Goal: Task Accomplishment & Management: Use online tool/utility

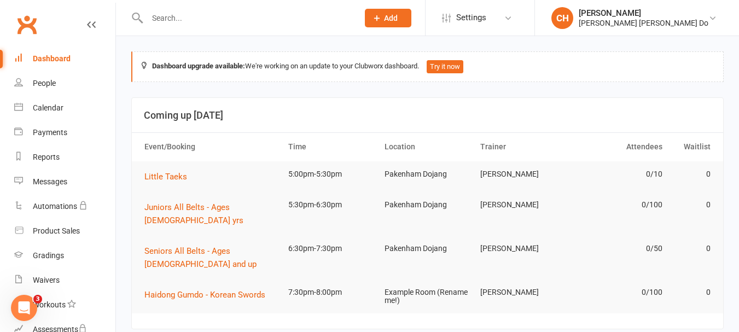
scroll to position [101, 0]
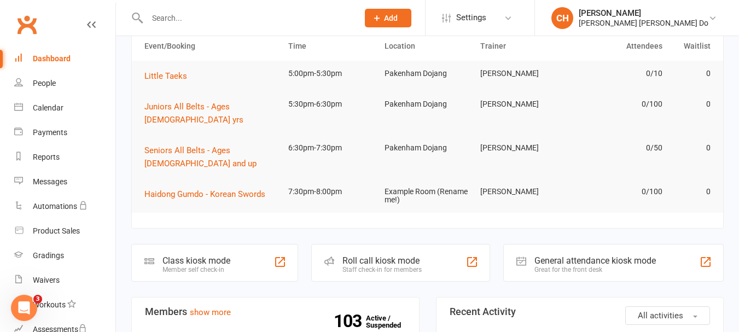
click at [363, 255] on div "Roll call kiosk mode" at bounding box center [381, 260] width 79 height 10
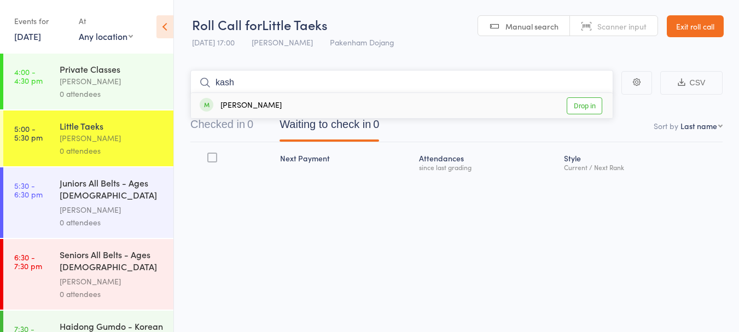
type input "kash"
click at [584, 106] on link "Drop in" at bounding box center [585, 105] width 36 height 17
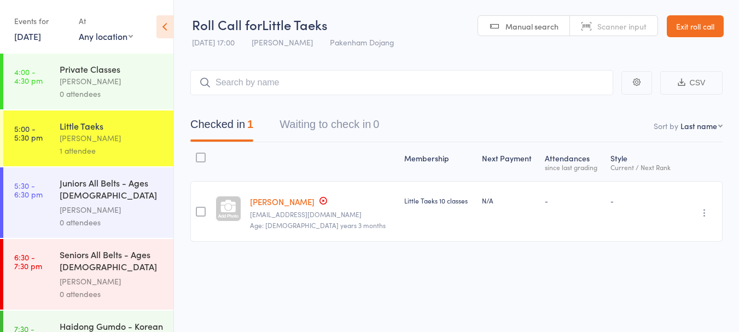
click at [91, 186] on div "Juniors All Belts - Ages [DEMOGRAPHIC_DATA] yrs" at bounding box center [112, 190] width 104 height 27
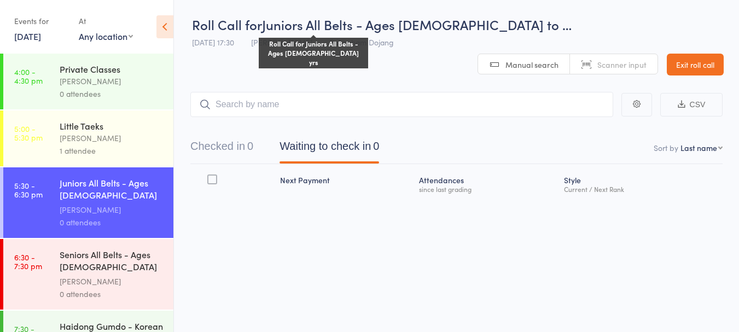
click at [339, 22] on span "Juniors All Belts - Ages [DEMOGRAPHIC_DATA] to …" at bounding box center [417, 24] width 310 height 18
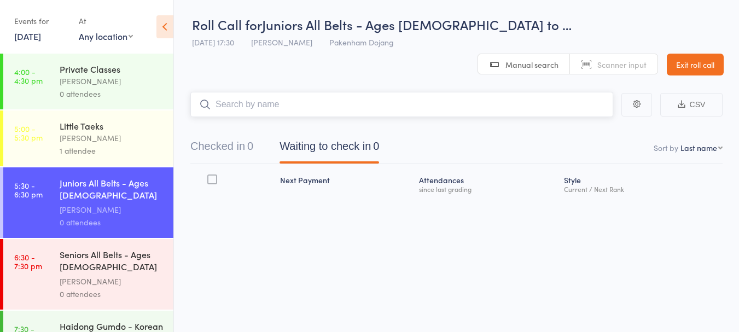
click at [254, 92] on input "search" at bounding box center [401, 104] width 423 height 25
type input "sarwin"
click at [584, 119] on link "Drop in" at bounding box center [585, 127] width 36 height 17
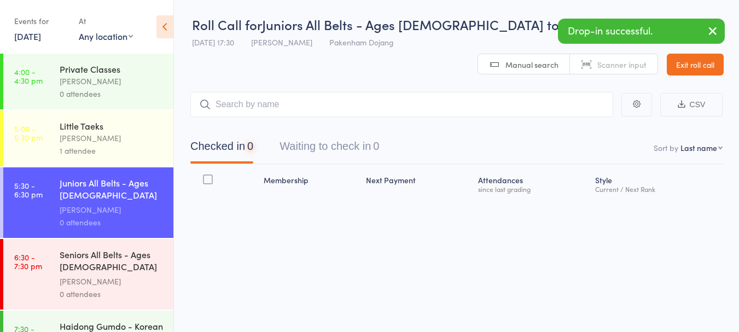
click at [76, 139] on div "[PERSON_NAME]" at bounding box center [112, 138] width 104 height 13
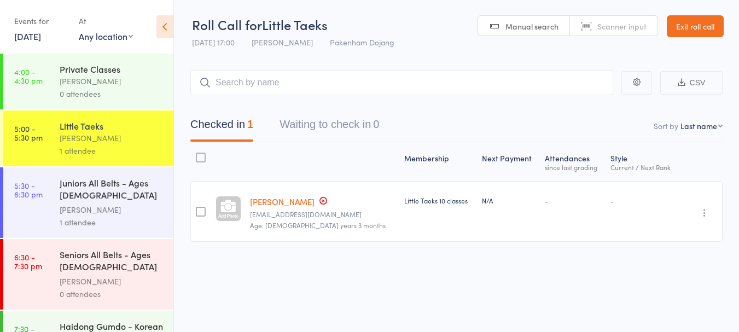
click at [697, 27] on link "Exit roll call" at bounding box center [695, 26] width 57 height 22
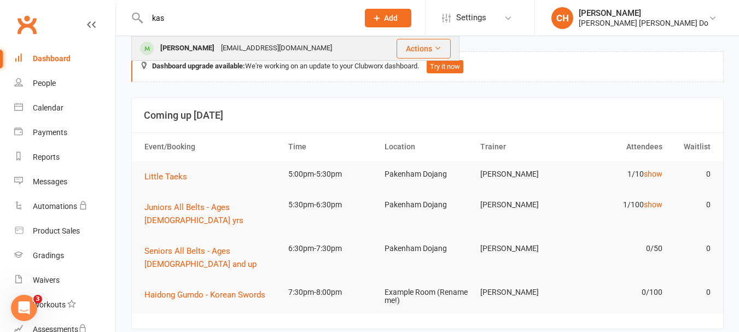
type input "kas"
click at [178, 45] on div "Kashvi Hemanithun" at bounding box center [187, 48] width 61 height 16
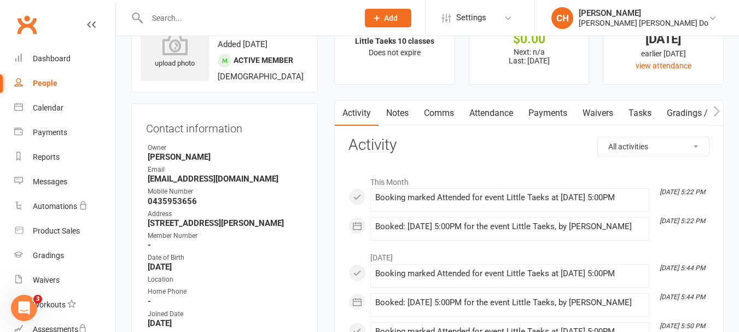
scroll to position [109, 0]
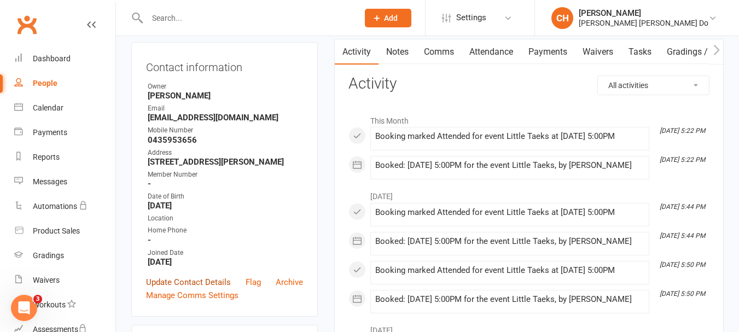
click at [192, 289] on link "Update Contact Details" at bounding box center [188, 282] width 85 height 13
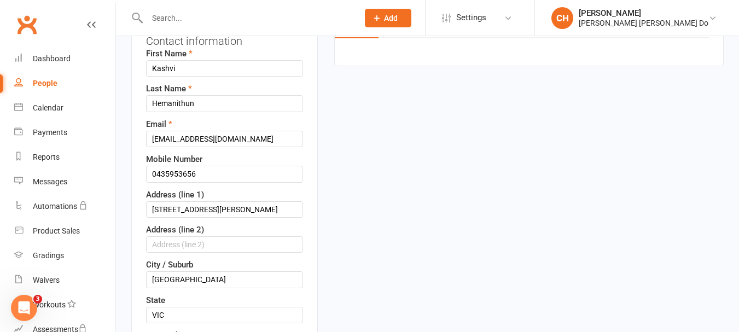
scroll to position [161, 0]
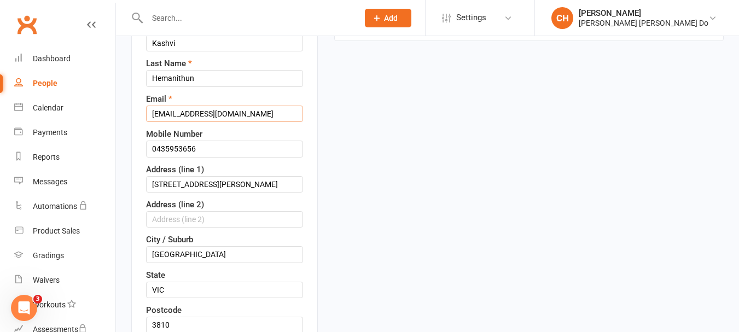
drag, startPoint x: 234, startPoint y: 123, endPoint x: 166, endPoint y: 127, distance: 67.4
click at [166, 122] on input "[EMAIL_ADDRESS][DOMAIN_NAME]" at bounding box center [224, 114] width 157 height 16
type input "hemasr@hotmail.com"
drag, startPoint x: 212, startPoint y: 196, endPoint x: 126, endPoint y: 200, distance: 85.4
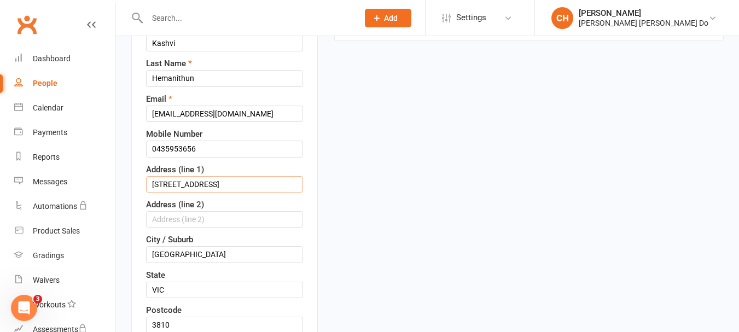
type input "28 Ashford Drive"
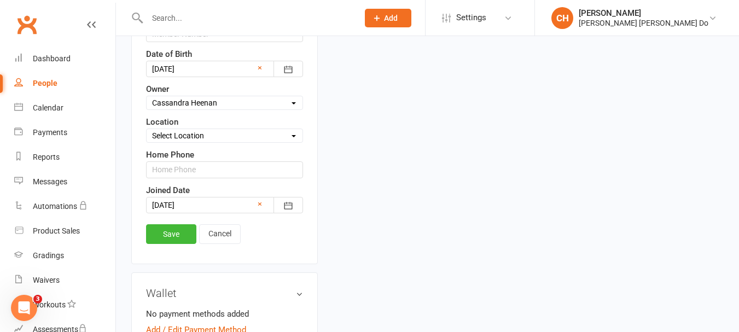
scroll to position [489, 0]
click at [170, 242] on link "Save" at bounding box center [171, 233] width 50 height 20
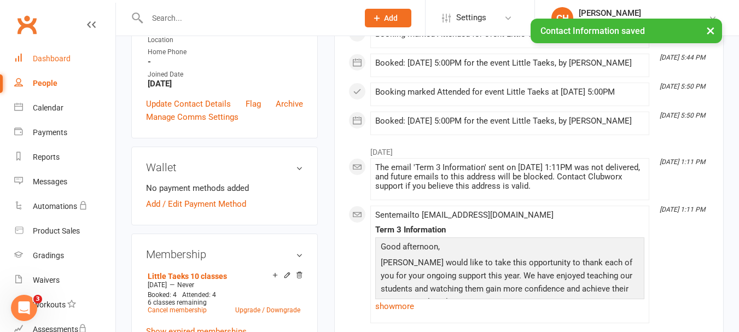
scroll to position [161, 0]
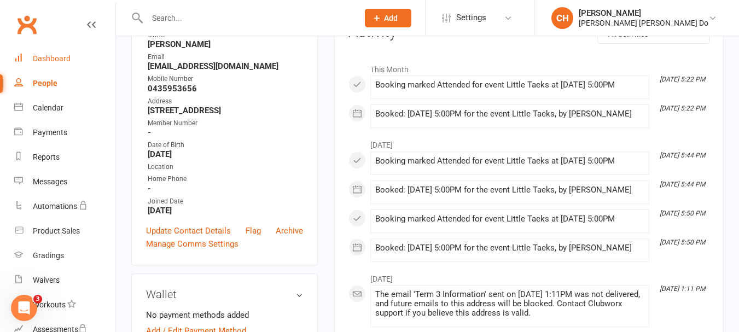
click at [50, 55] on div "Dashboard" at bounding box center [52, 58] width 38 height 9
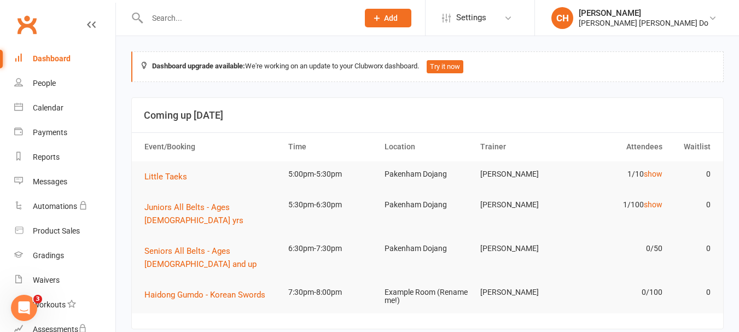
click at [57, 55] on div "Dashboard" at bounding box center [52, 58] width 38 height 9
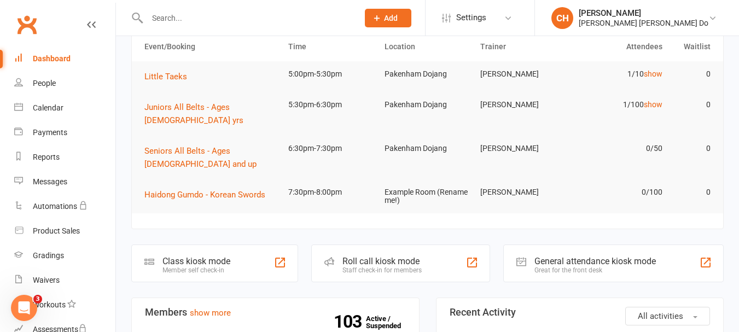
scroll to position [109, 0]
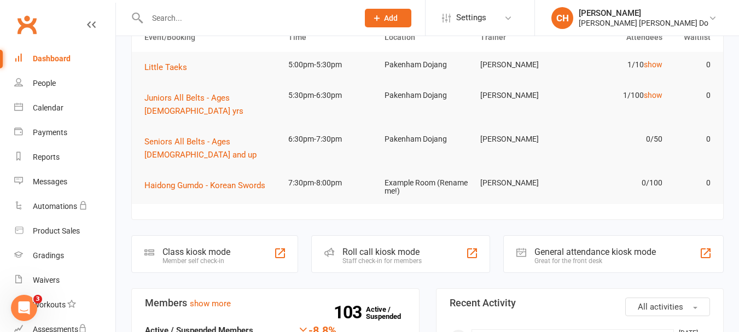
click at [375, 247] on div "Roll call kiosk mode" at bounding box center [381, 252] width 79 height 10
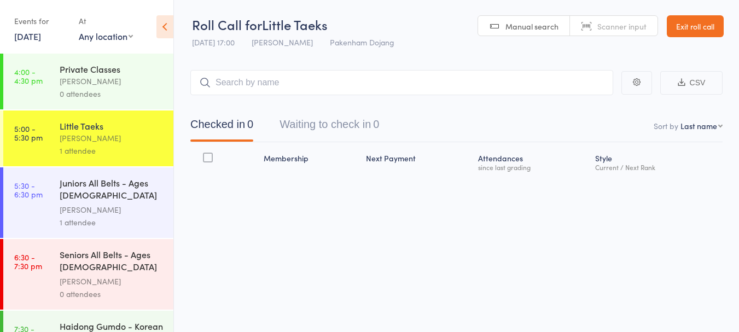
click at [77, 192] on div "Juniors All Belts - Ages [DEMOGRAPHIC_DATA] yrs" at bounding box center [112, 190] width 104 height 27
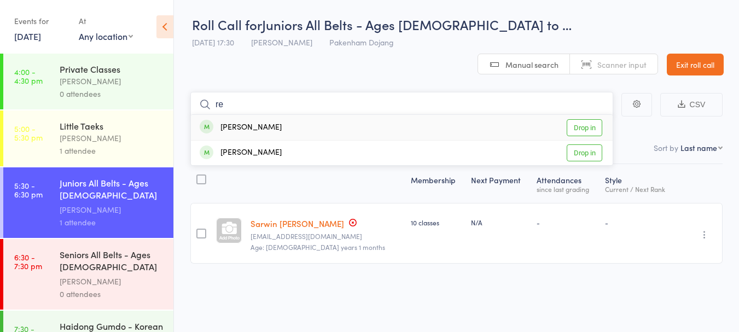
type input "r"
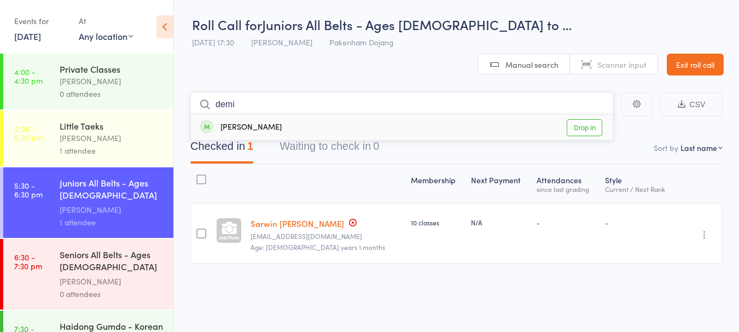
type input "demi"
click at [576, 119] on link "Drop in" at bounding box center [585, 127] width 36 height 17
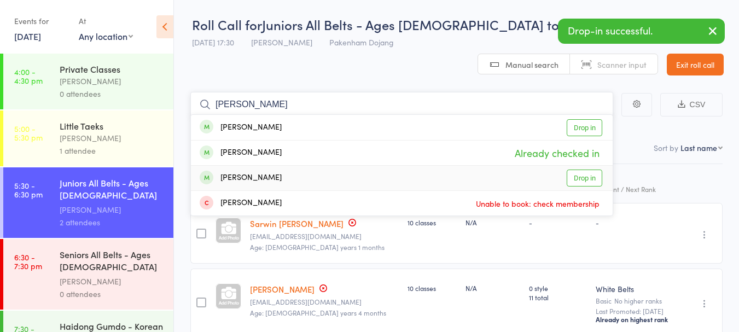
type input "lee"
click at [581, 170] on link "Drop in" at bounding box center [585, 178] width 36 height 17
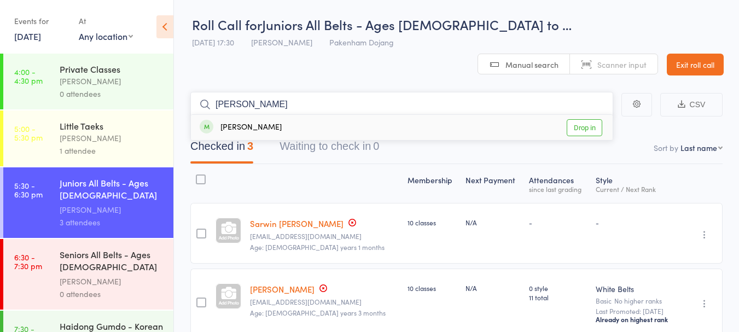
type input "ethan"
click at [586, 119] on link "Drop in" at bounding box center [585, 127] width 36 height 17
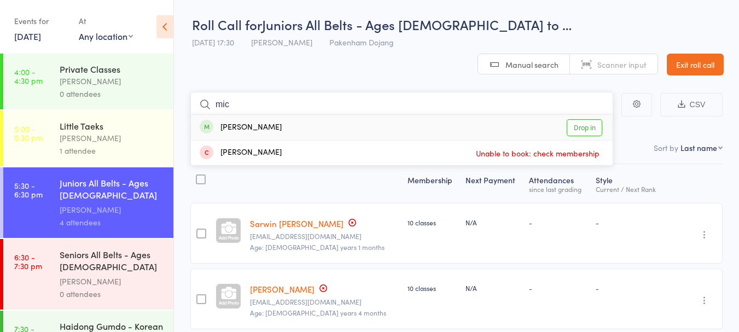
type input "mic"
click at [586, 119] on link "Drop in" at bounding box center [585, 127] width 36 height 17
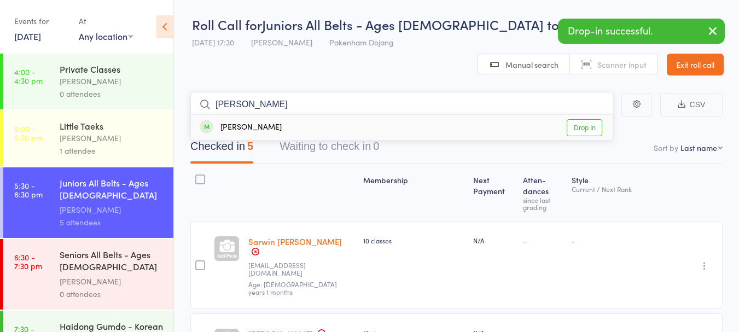
type input "amelia"
click at [581, 119] on link "Drop in" at bounding box center [585, 127] width 36 height 17
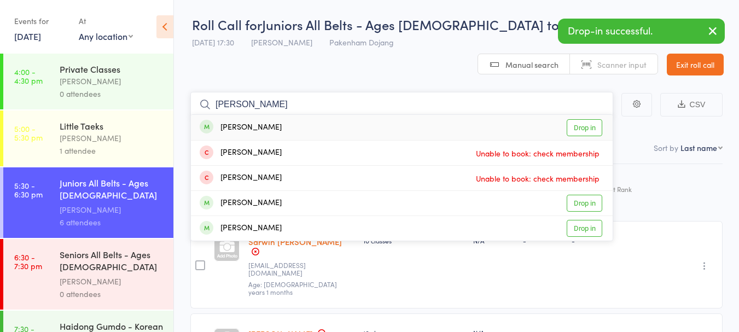
type input "damon"
click at [587, 119] on link "Drop in" at bounding box center [585, 127] width 36 height 17
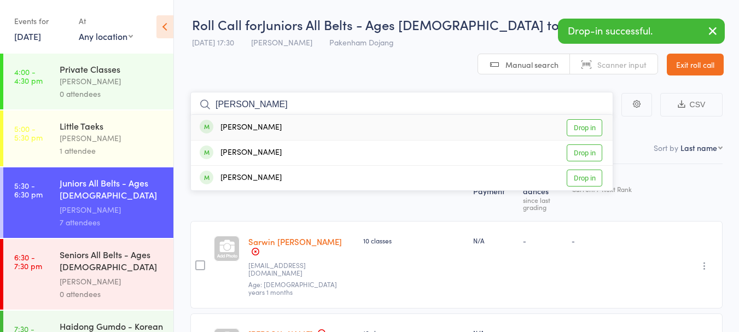
type input "riley"
click at [586, 119] on link "Drop in" at bounding box center [585, 127] width 36 height 17
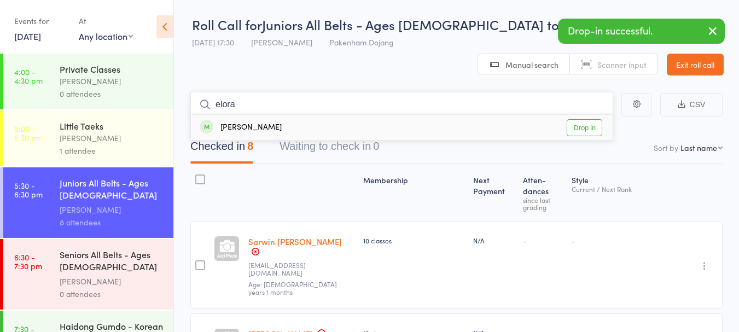
type input "elora"
click at [585, 119] on link "Drop in" at bounding box center [585, 127] width 36 height 17
type input "fion"
click at [584, 119] on link "Drop in" at bounding box center [585, 127] width 36 height 17
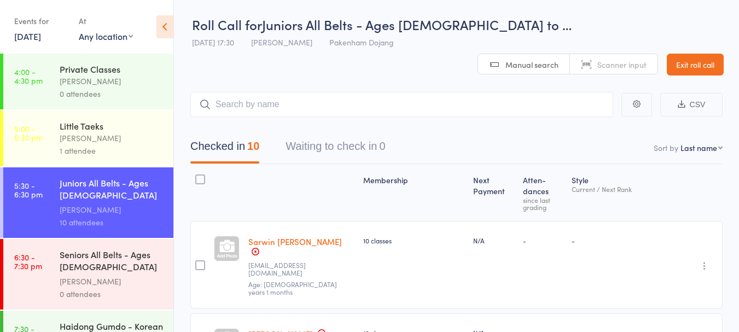
click at [698, 54] on link "Exit roll call" at bounding box center [695, 65] width 57 height 22
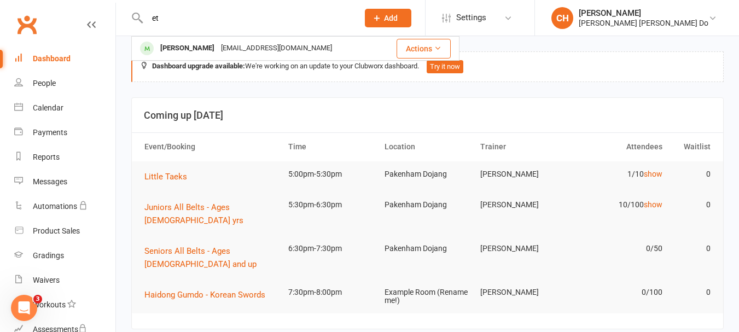
type input "e"
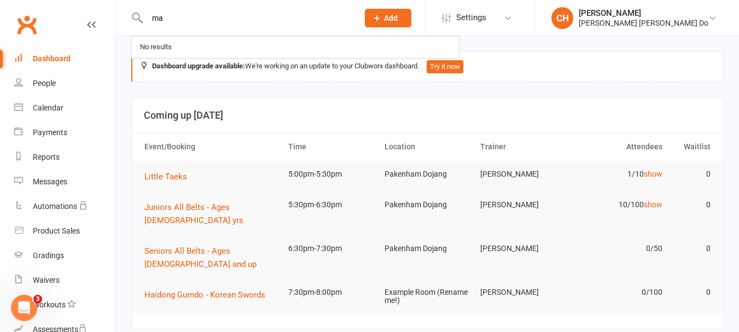
type input "m"
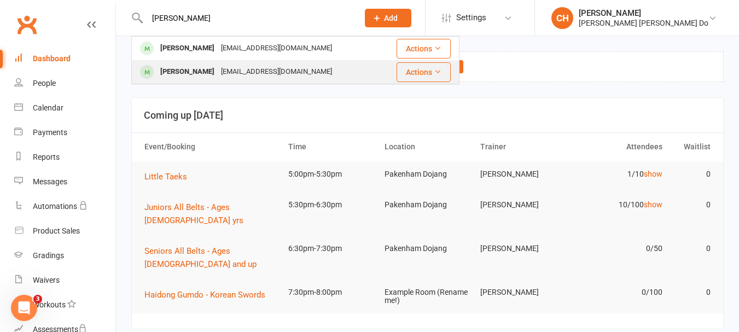
type input "hines"
click at [186, 70] on div "Madison Hines" at bounding box center [187, 72] width 61 height 16
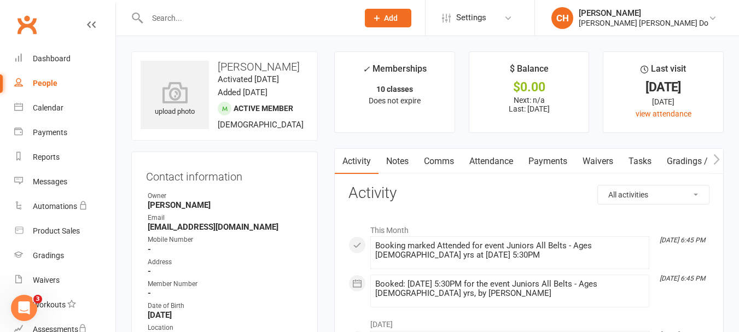
click at [187, 15] on input "text" at bounding box center [247, 17] width 207 height 15
drag, startPoint x: 0, startPoint y: 98, endPoint x: 45, endPoint y: 57, distance: 60.4
click at [51, 57] on div "Dashboard" at bounding box center [52, 58] width 38 height 9
click at [45, 57] on div "Dashboard" at bounding box center [52, 58] width 38 height 9
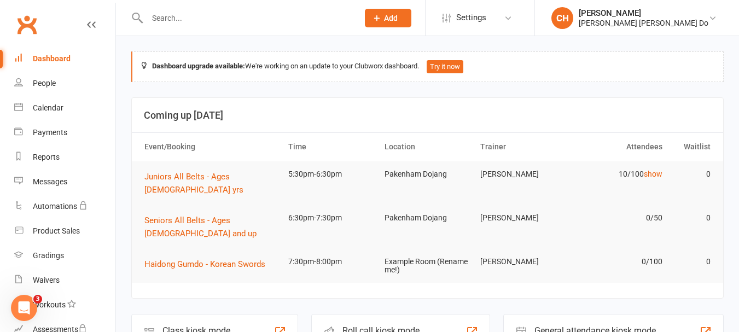
click at [166, 18] on input "text" at bounding box center [247, 17] width 207 height 15
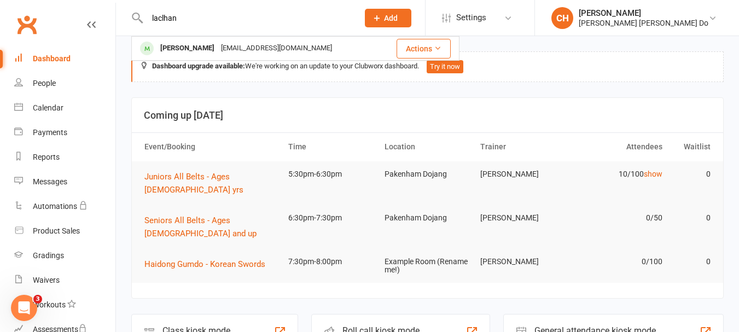
type input "laclhan"
click at [381, 325] on div "Roll call kiosk mode" at bounding box center [381, 330] width 79 height 10
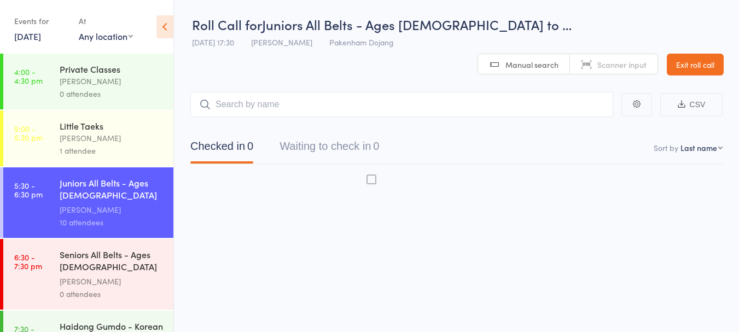
click at [243, 92] on input "search" at bounding box center [401, 104] width 423 height 25
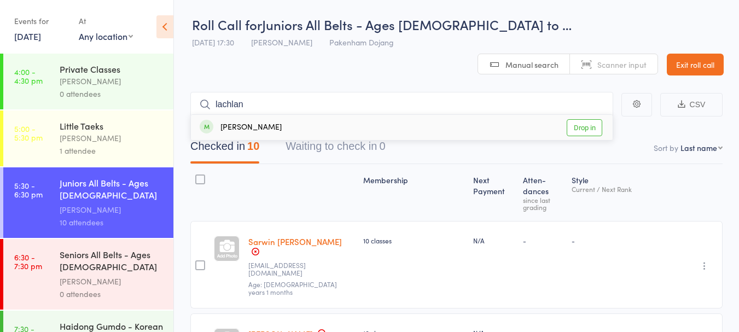
type input "lachlan"
click at [588, 119] on link "Drop in" at bounding box center [585, 127] width 36 height 17
